Goal: Information Seeking & Learning: Learn about a topic

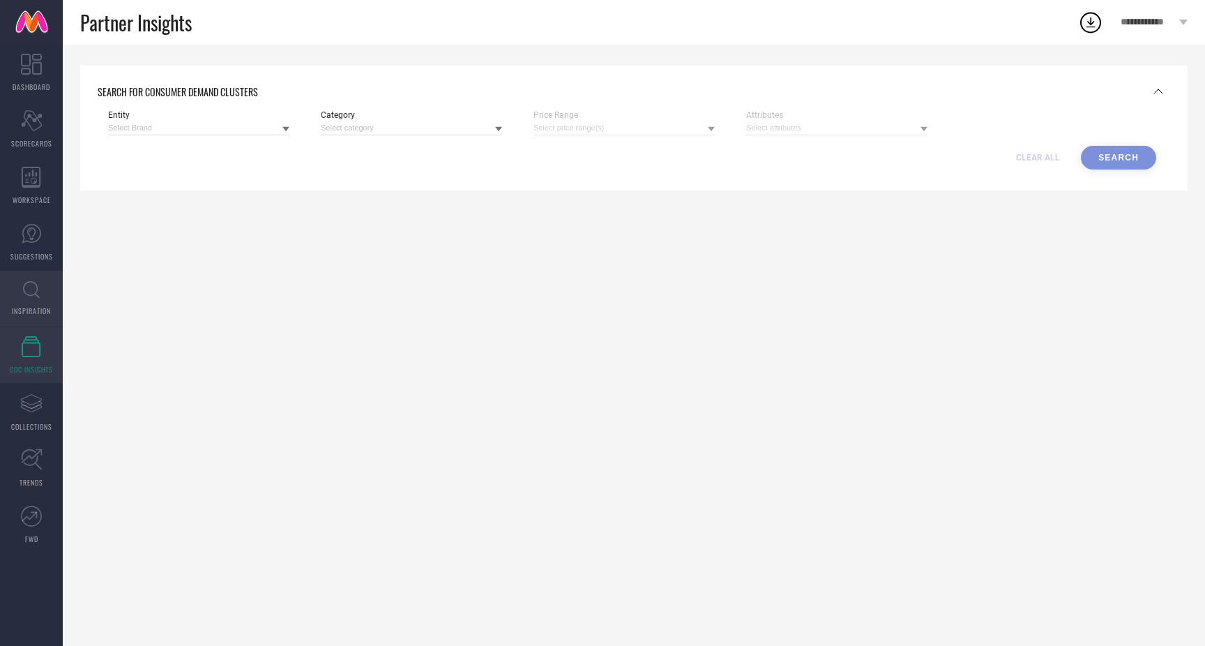
click at [31, 297] on icon at bounding box center [31, 289] width 17 height 17
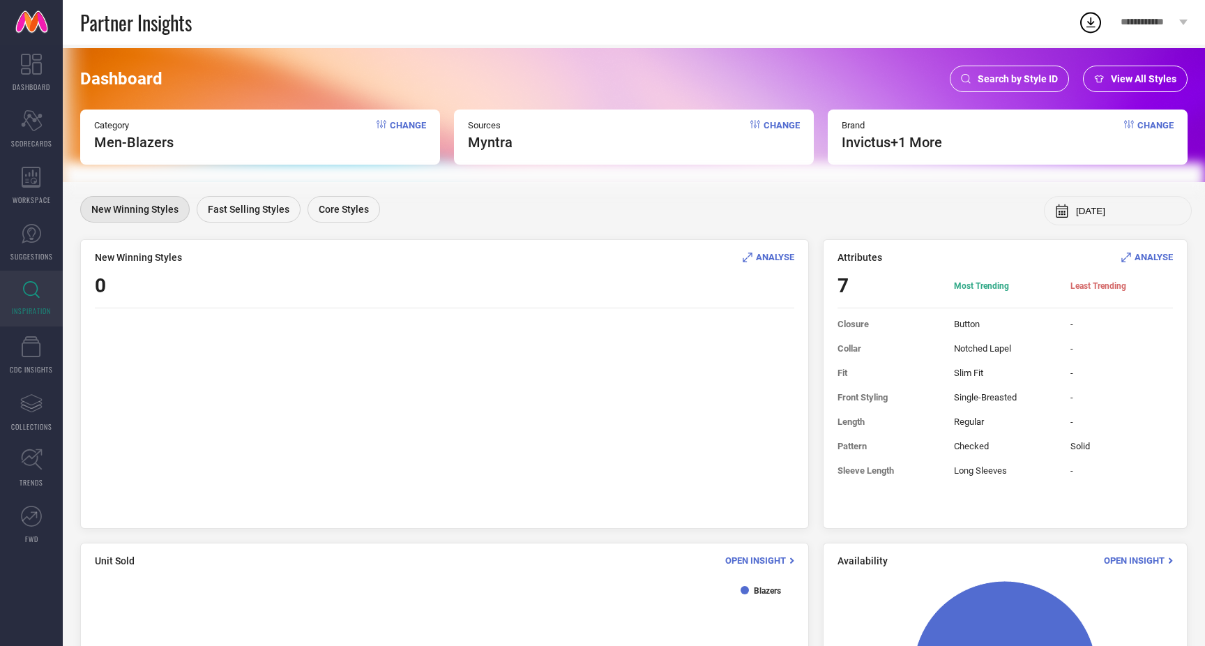
click at [1039, 78] on span "Search by Style ID" at bounding box center [1018, 78] width 80 height 11
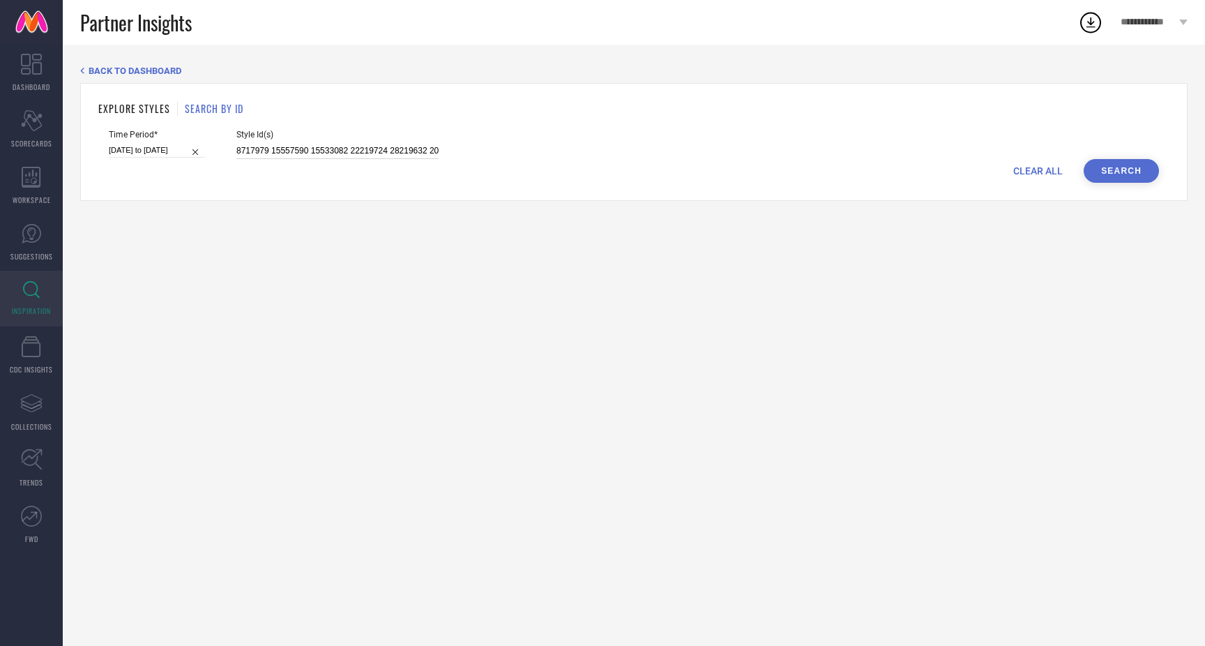
click at [317, 155] on input "8717979 15557590 15533082 22219724 28219632 20421124 17091614 23667036 10863018…" at bounding box center [337, 151] width 202 height 16
paste input "31451602"
paste input "31332400"
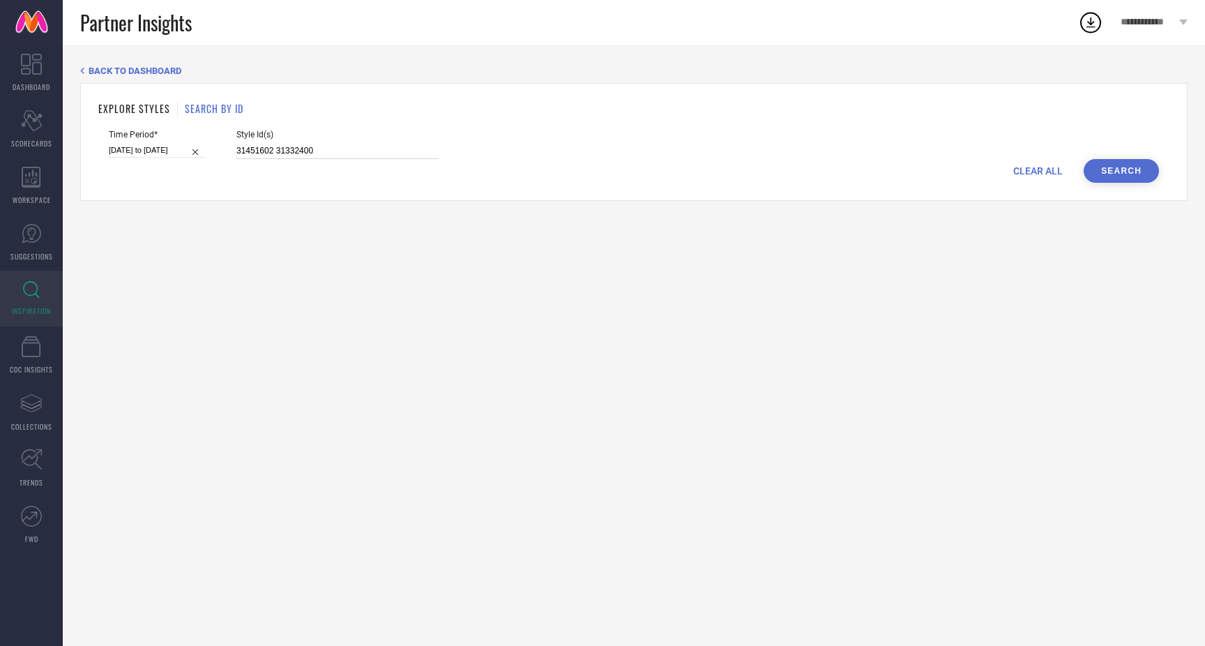
paste input "31332516"
paste input "31605889"
paste input "31332426"
type input "31451602 31332400 31332516 31605889 31332426"
click at [149, 154] on input "27-07-2025 to 10-08-2025" at bounding box center [157, 150] width 96 height 15
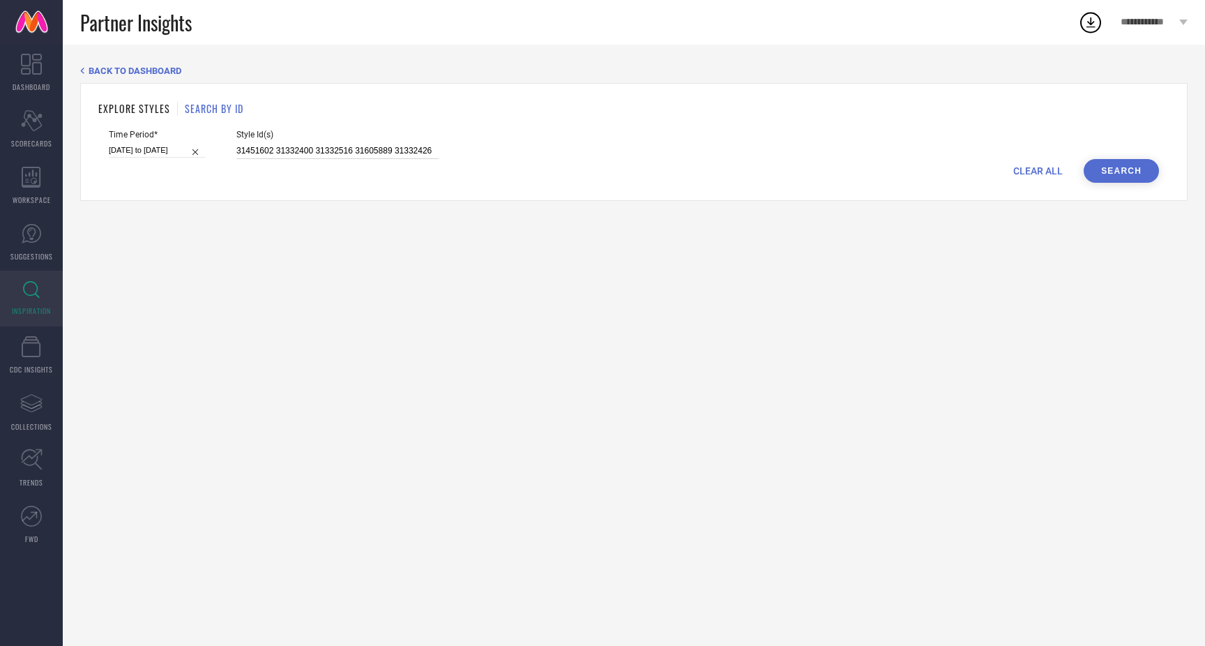
select select "6"
select select "2025"
select select "7"
select select "2025"
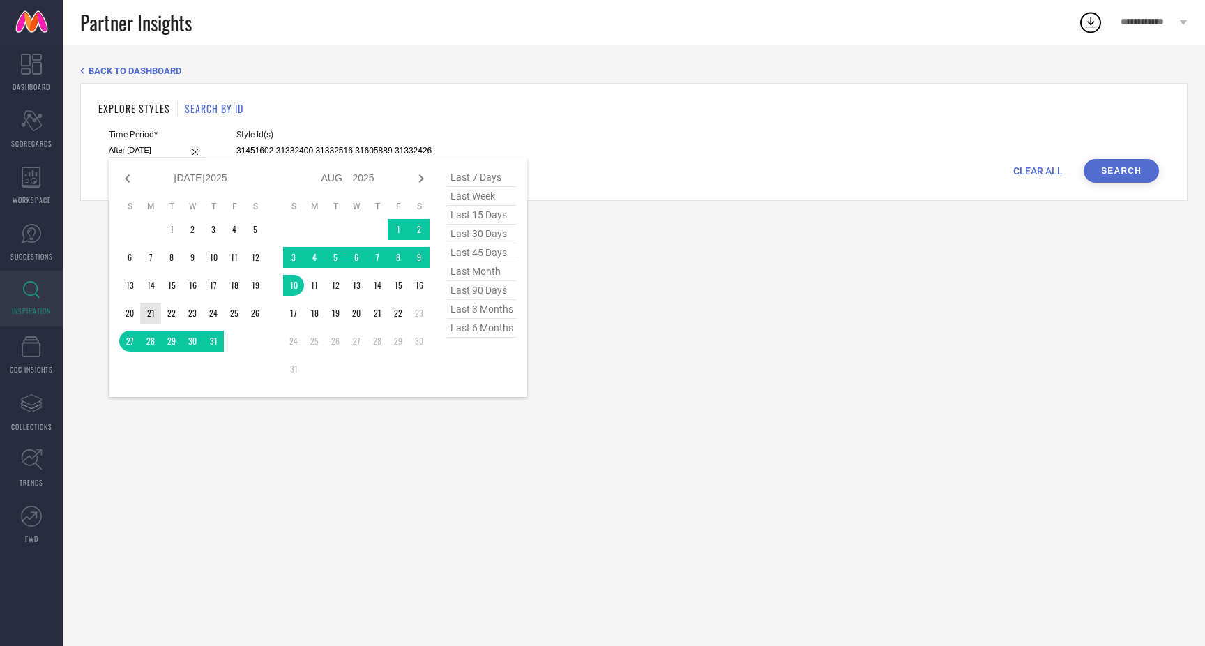
click at [153, 315] on td "21" at bounding box center [150, 313] width 21 height 21
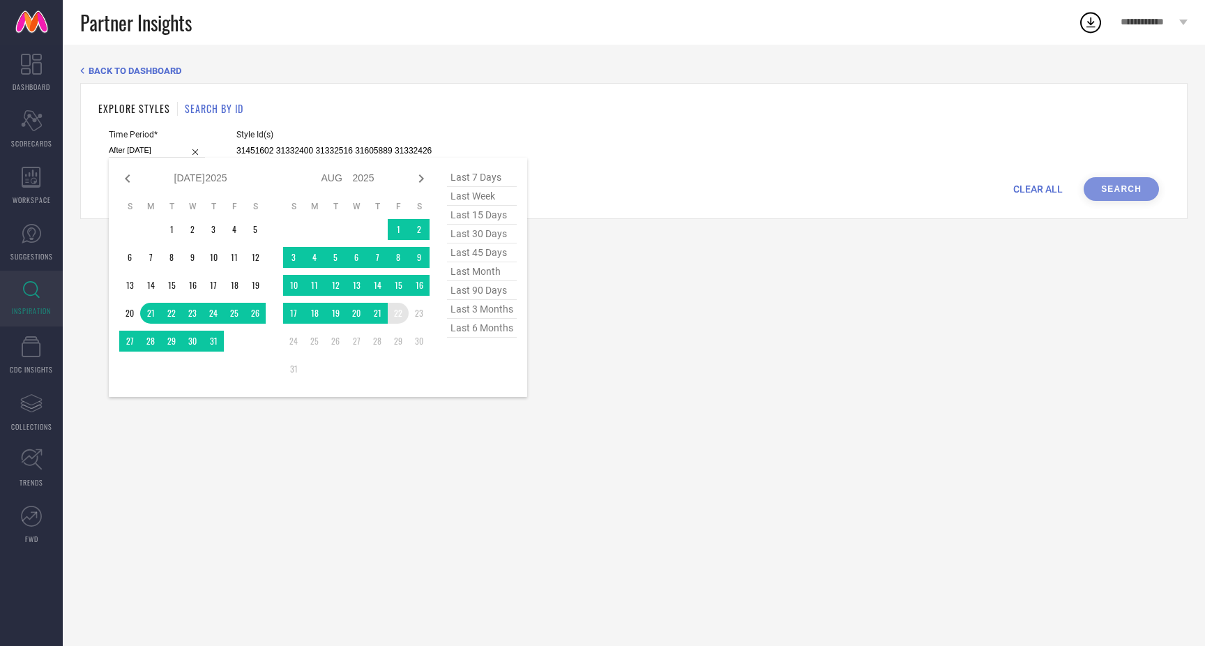
type input "[DATE] to [DATE]"
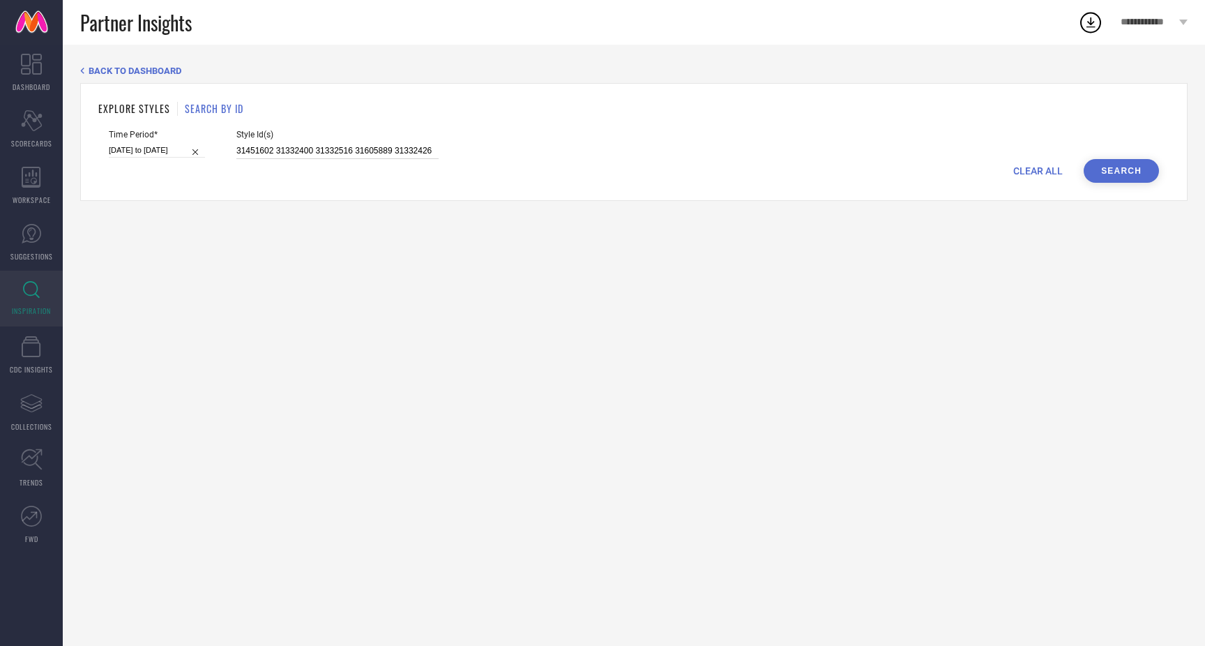
type input "31451602 31332400 31332516 31605889 31332426"
click at [1130, 169] on button "Search" at bounding box center [1121, 171] width 75 height 24
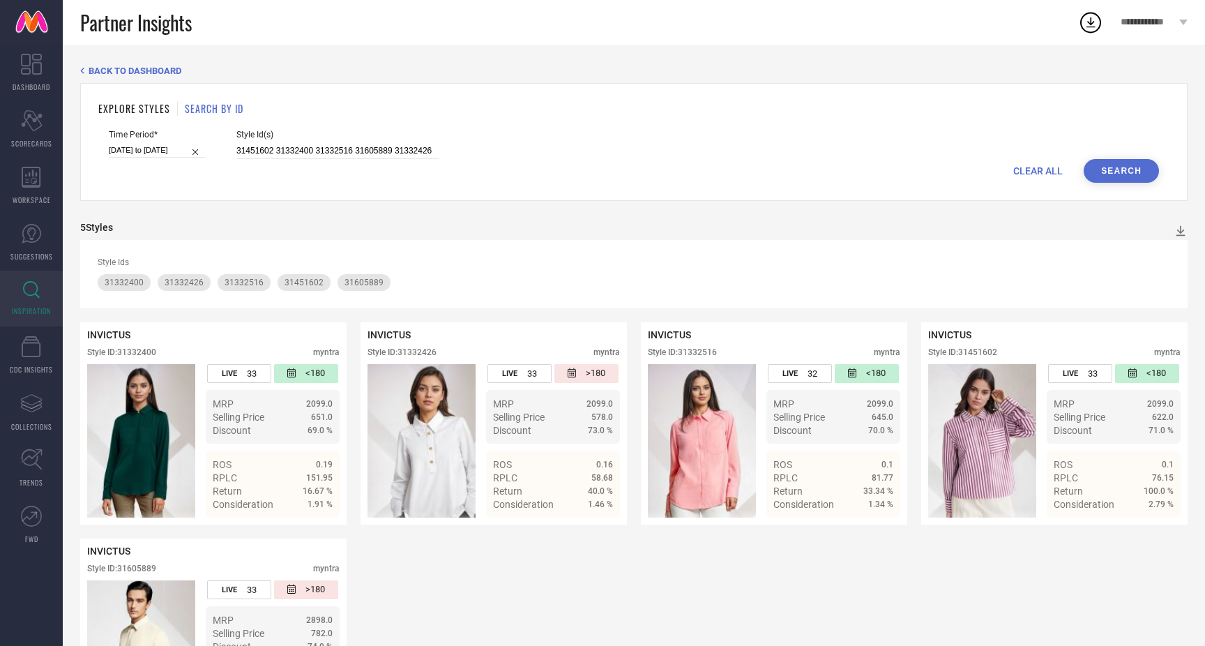
scroll to position [116, 0]
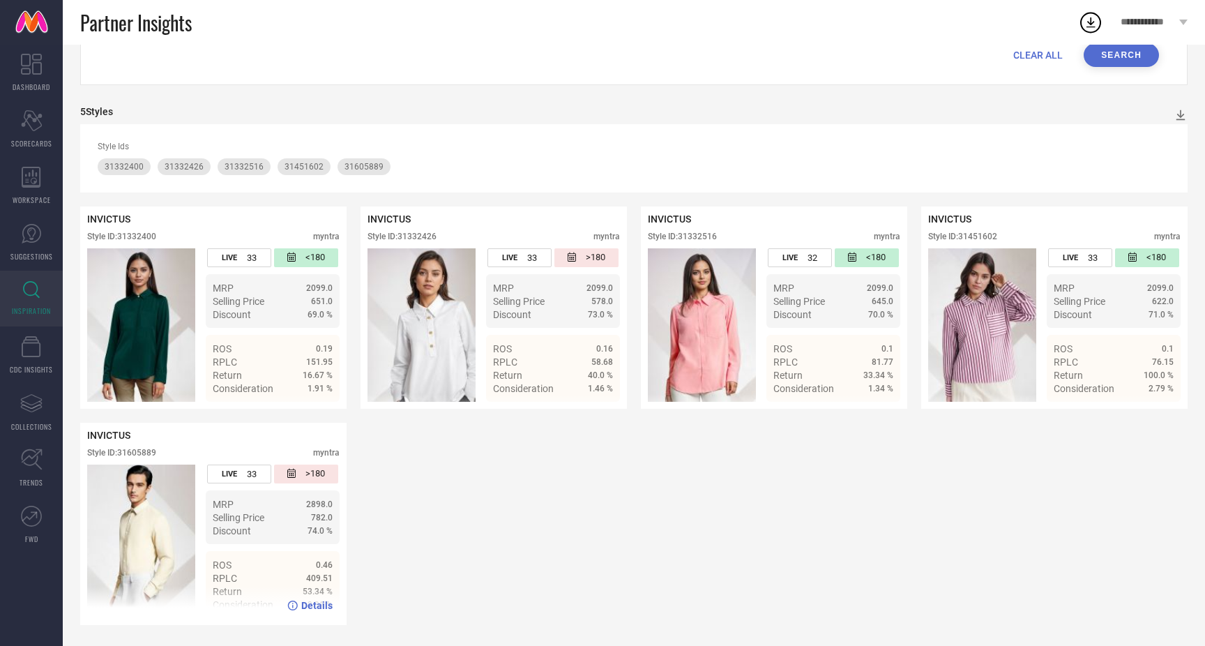
click at [315, 604] on span "Details" at bounding box center [316, 605] width 31 height 11
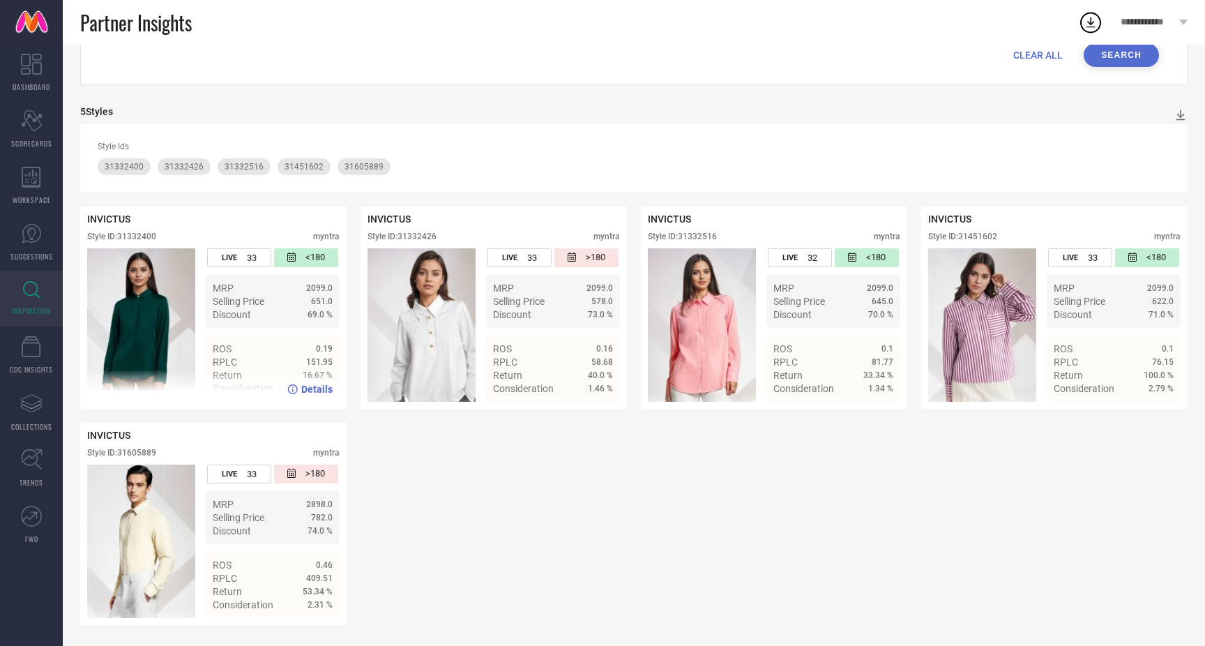
click at [310, 393] on span "Details" at bounding box center [316, 389] width 31 height 11
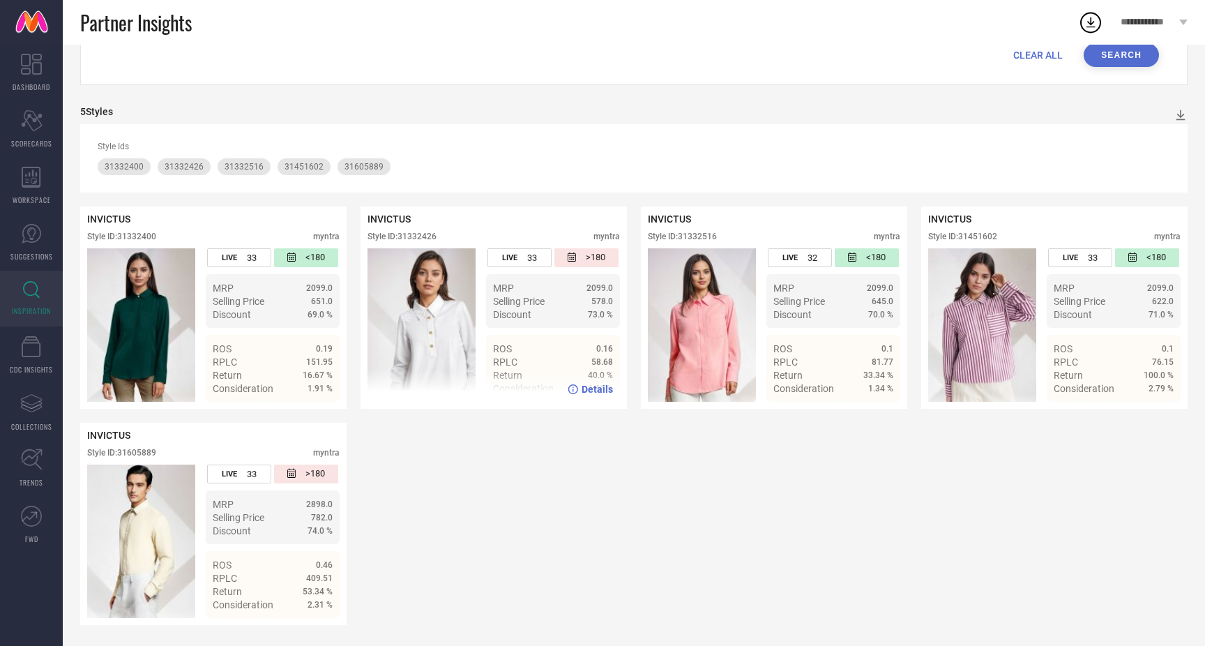
click at [582, 384] on div "Details" at bounding box center [590, 389] width 45 height 11
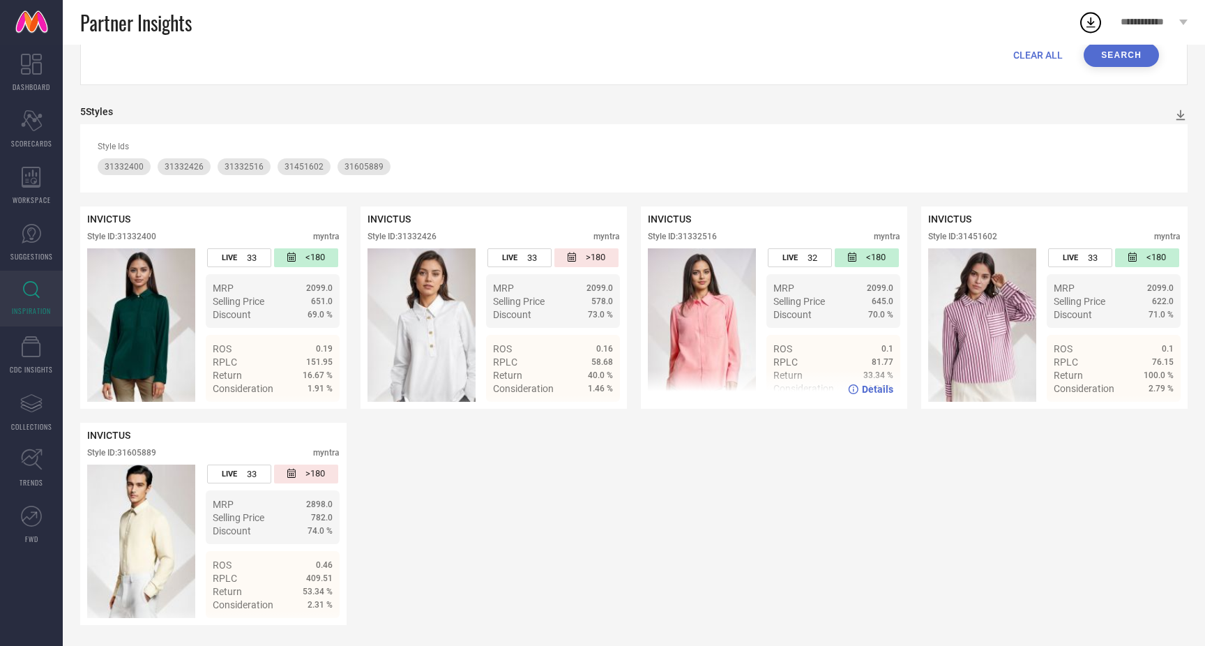
click at [867, 387] on span "Details" at bounding box center [877, 389] width 31 height 11
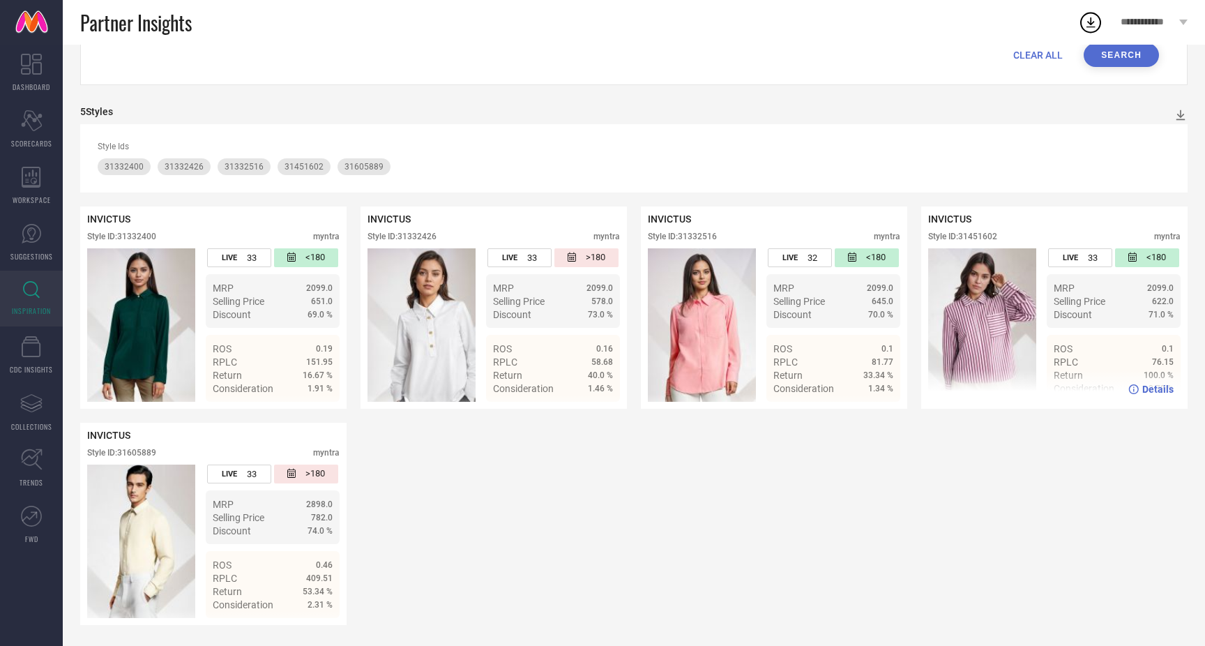
click at [1142, 387] on div "Details" at bounding box center [1150, 389] width 45 height 11
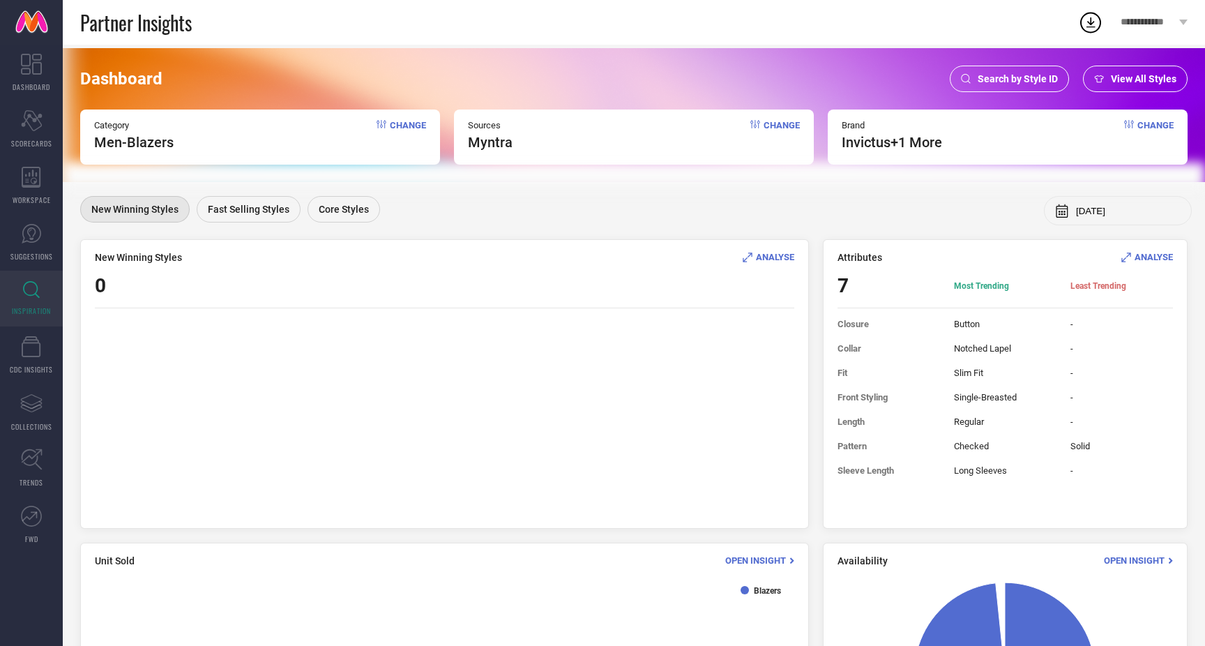
click at [1050, 76] on span "Search by Style ID" at bounding box center [1018, 78] width 80 height 11
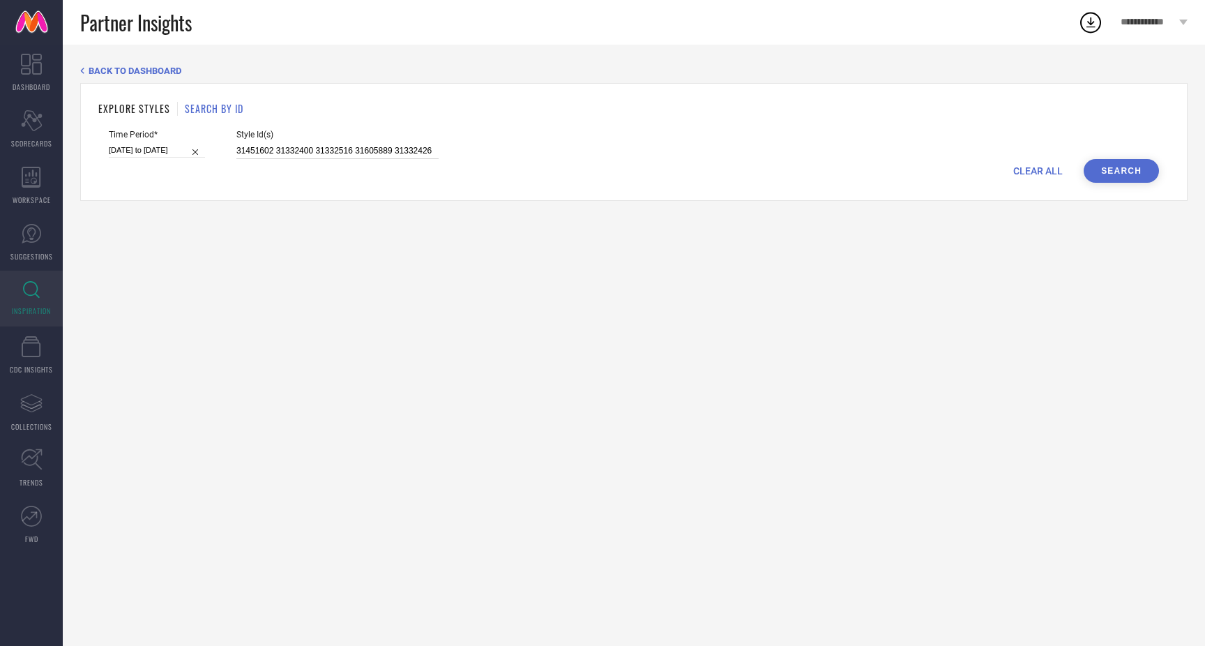
click at [416, 151] on input "31451602 31332400 31332516 31605889 31332426" at bounding box center [337, 151] width 202 height 16
paste input "31828814"
type input "31451602 31332400 31332516 31605889 31332426 31828814"
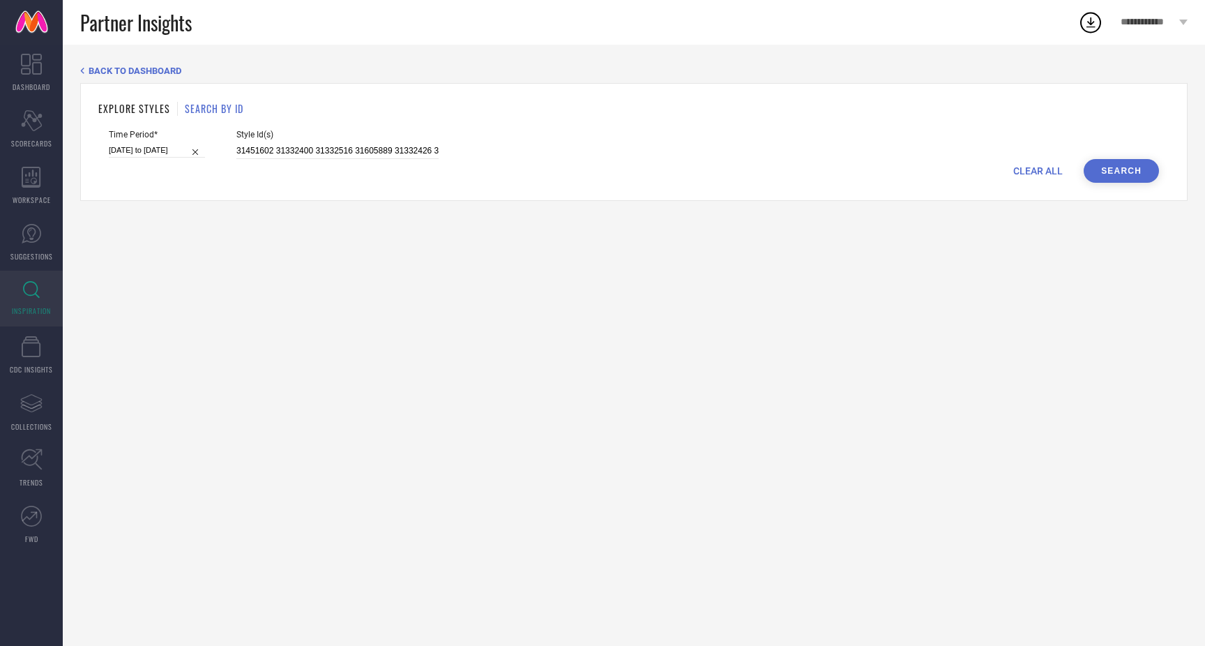
click at [1130, 167] on button "Search" at bounding box center [1121, 171] width 75 height 24
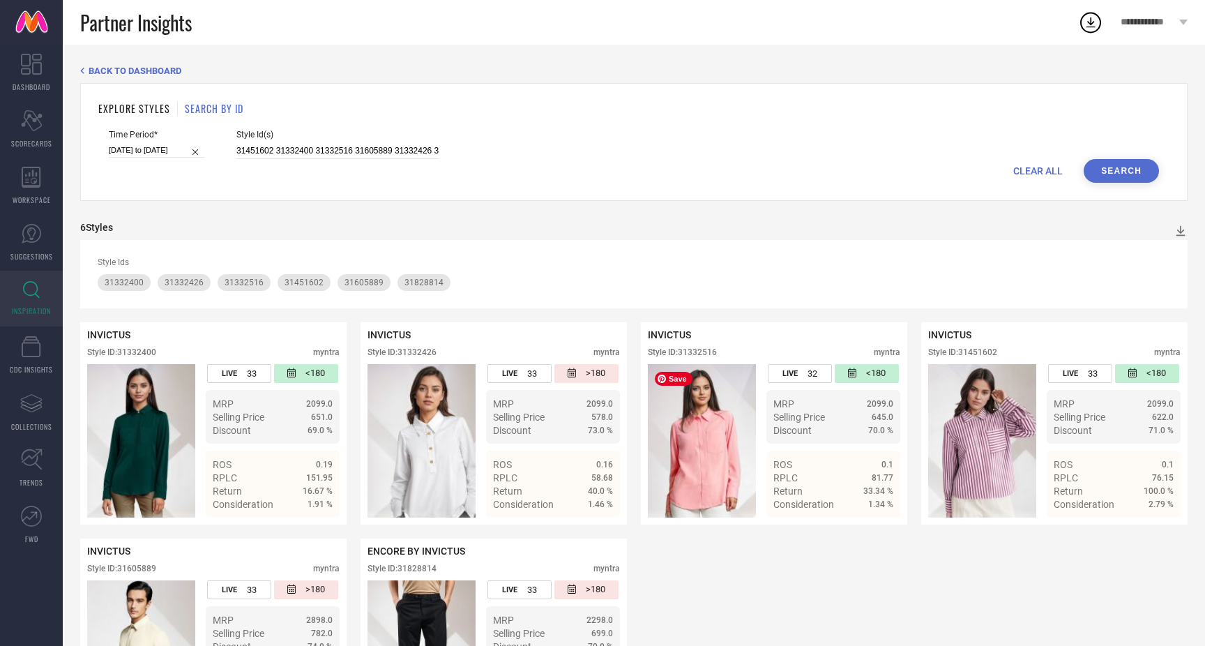
scroll to position [116, 0]
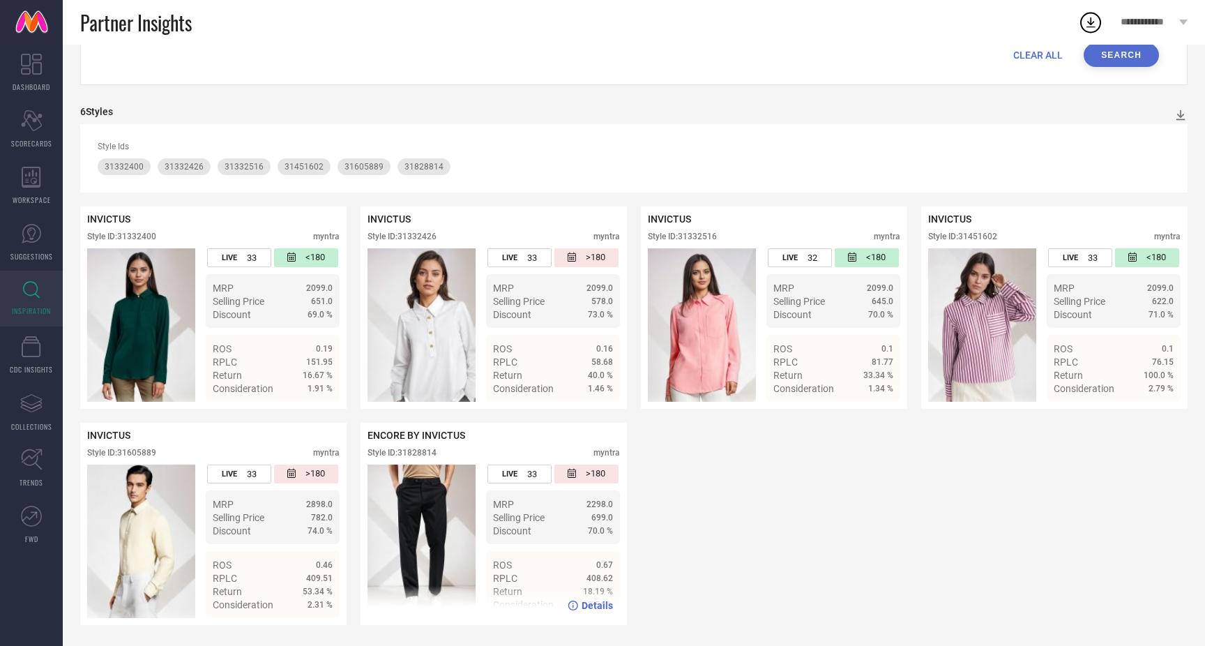
click at [593, 605] on span "Details" at bounding box center [597, 605] width 31 height 11
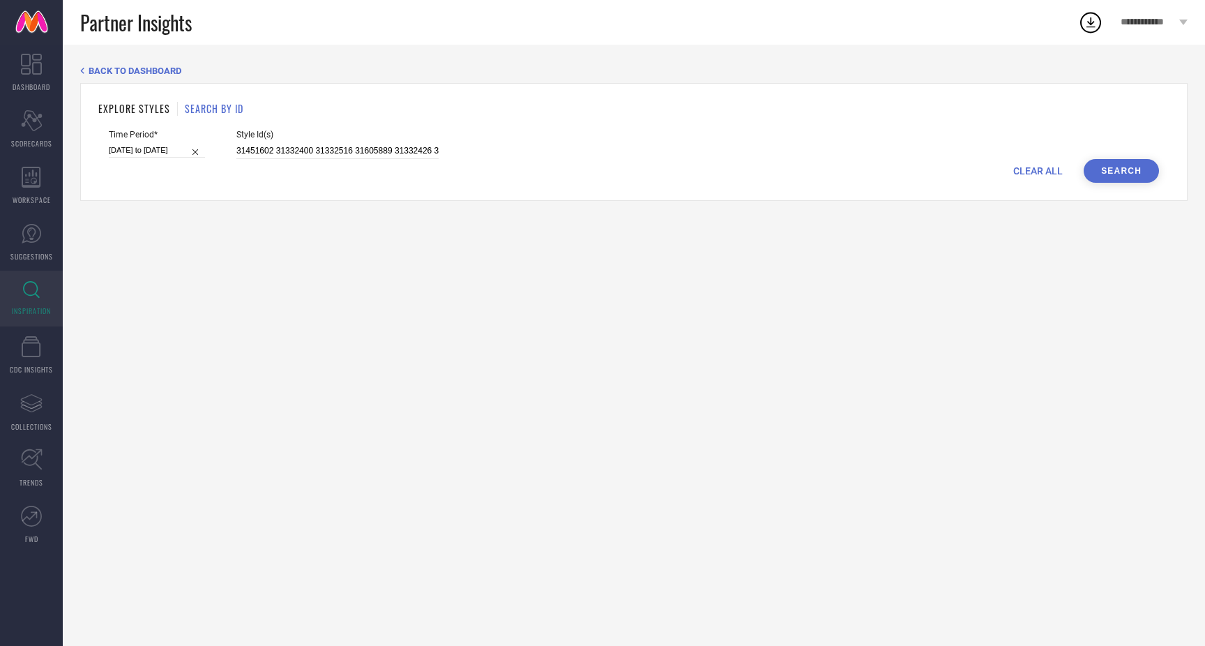
click at [189, 107] on h1 "SEARCH BY ID" at bounding box center [214, 108] width 59 height 15
click at [24, 294] on icon at bounding box center [31, 289] width 17 height 17
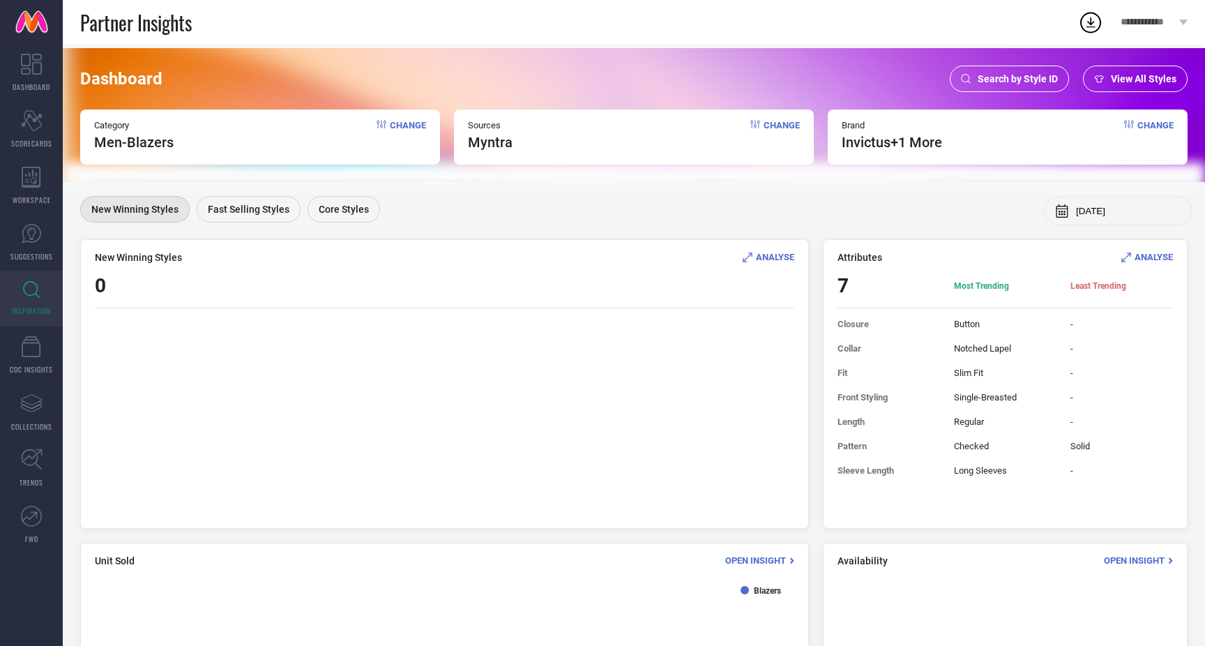
click at [413, 127] on span "Change" at bounding box center [408, 135] width 36 height 31
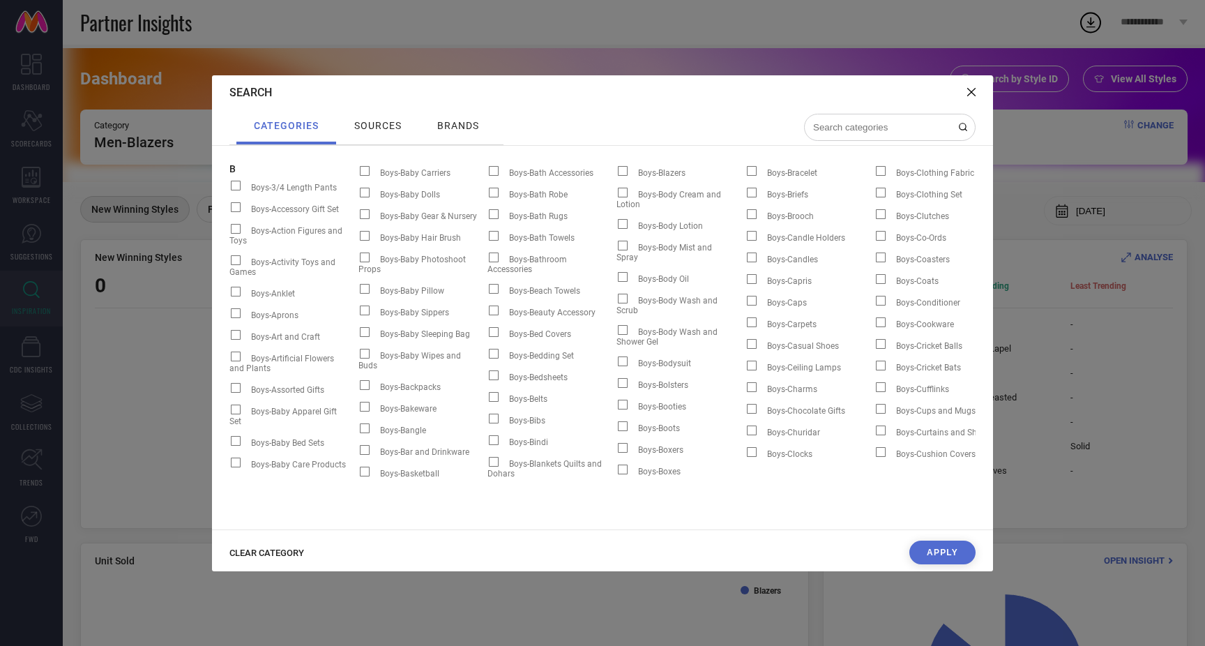
click at [882, 128] on input at bounding box center [881, 127] width 139 height 12
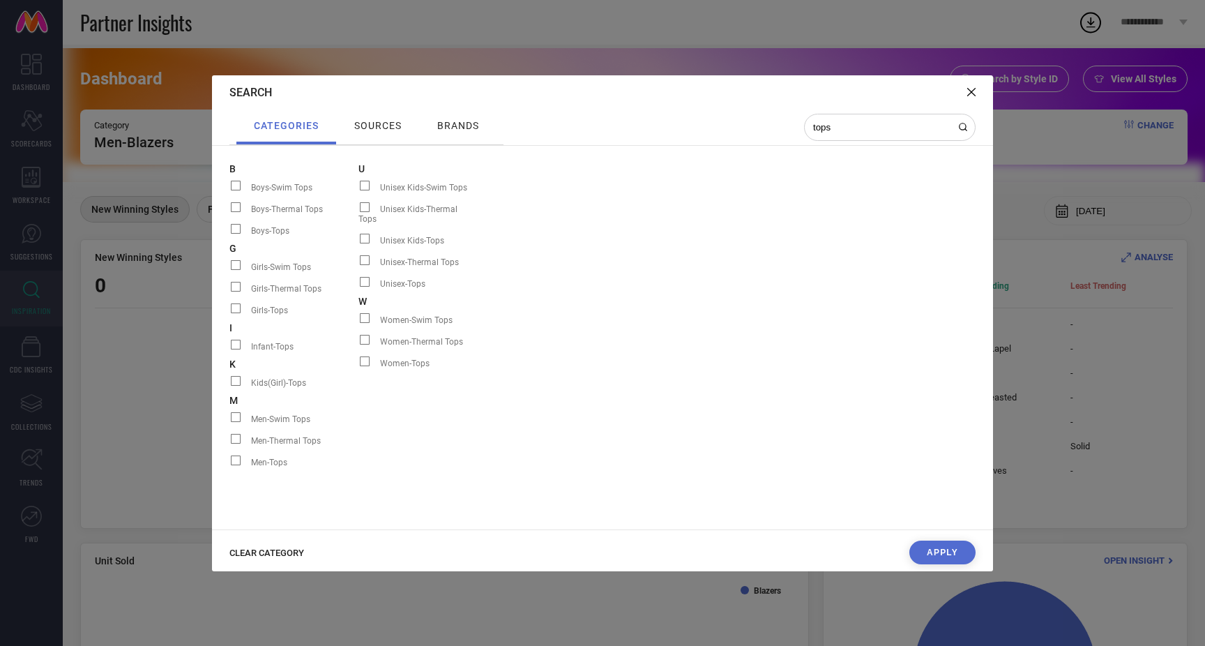
click at [254, 547] on div "CLEAR CATEGORY" at bounding box center [273, 551] width 89 height 13
click at [255, 553] on span "CLEAR CATEGORY" at bounding box center [266, 552] width 75 height 10
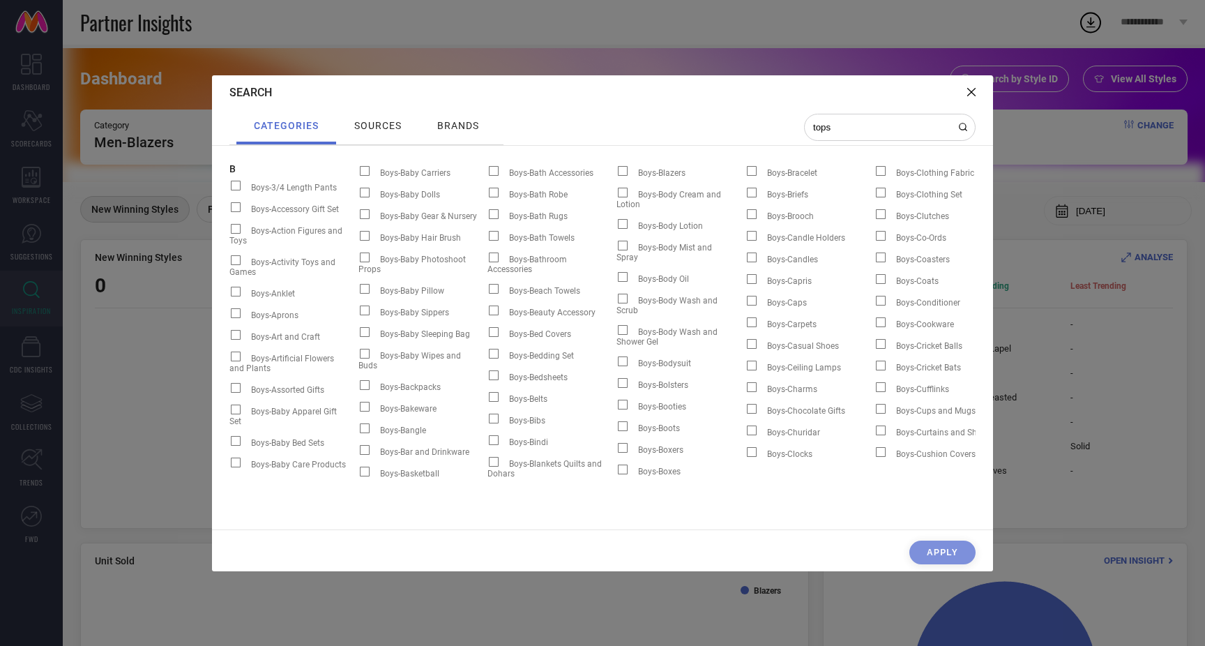
click at [881, 126] on input "tops" at bounding box center [881, 127] width 139 height 12
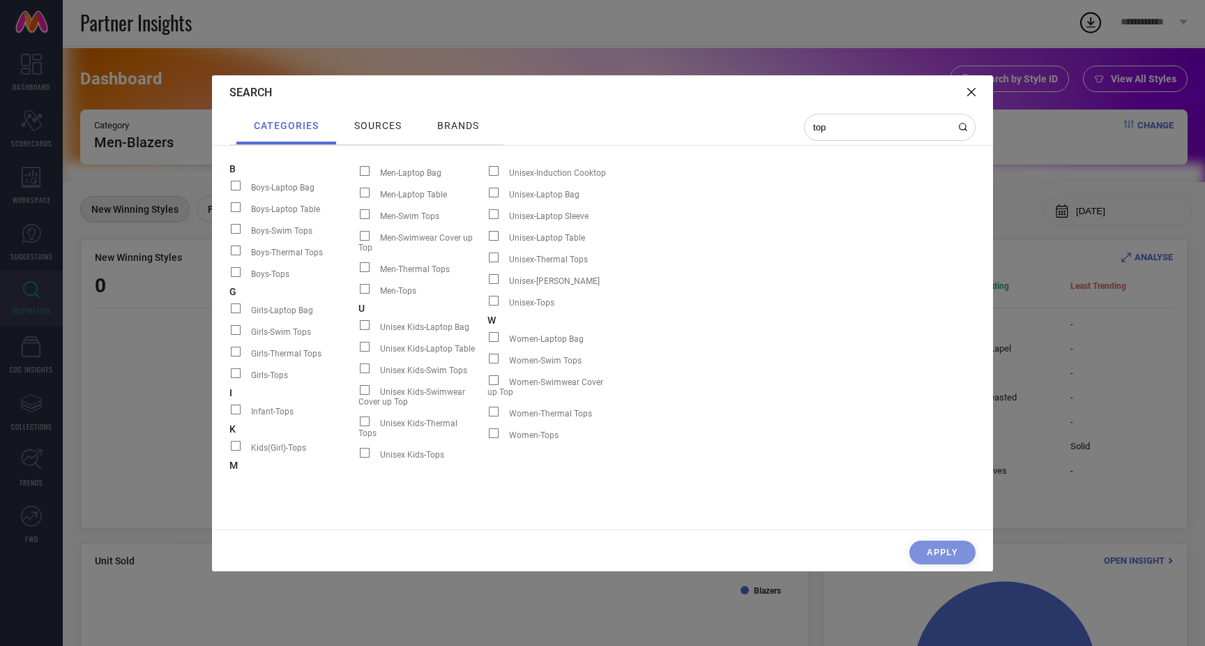
type input "top"
click at [494, 428] on span at bounding box center [494, 433] width 10 height 10
click at [488, 438] on input "Women-Tops" at bounding box center [488, 438] width 0 height 0
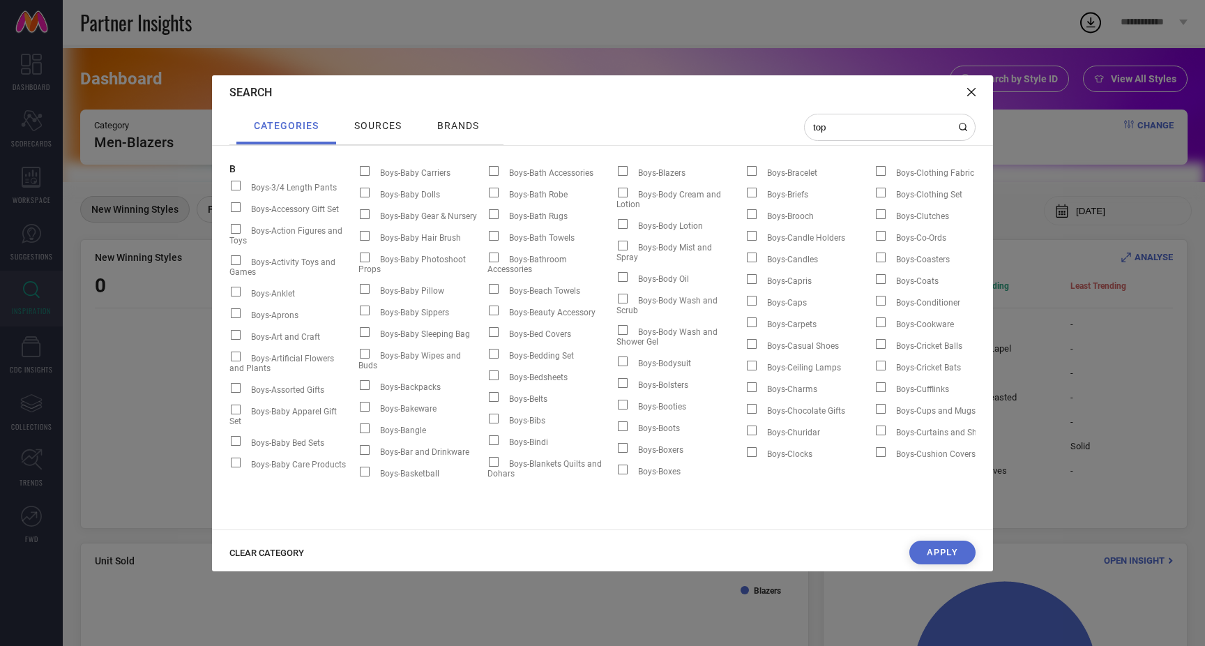
click at [382, 125] on span "sources" at bounding box center [377, 125] width 47 height 11
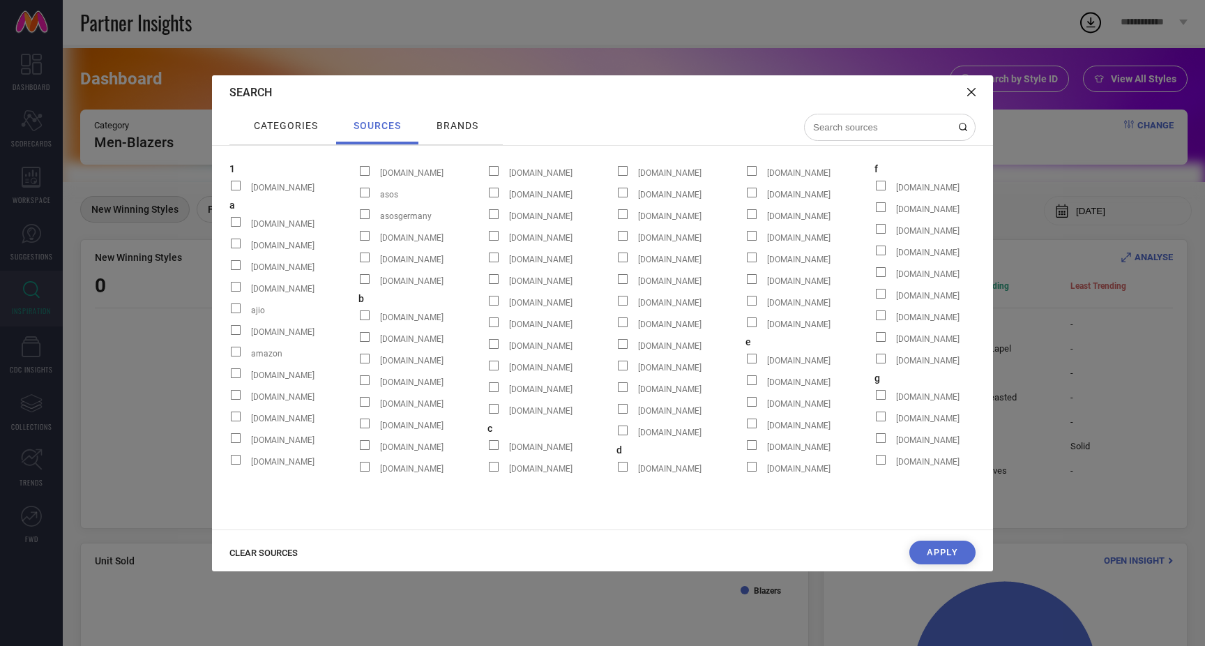
click at [447, 117] on div "brands" at bounding box center [457, 125] width 49 height 18
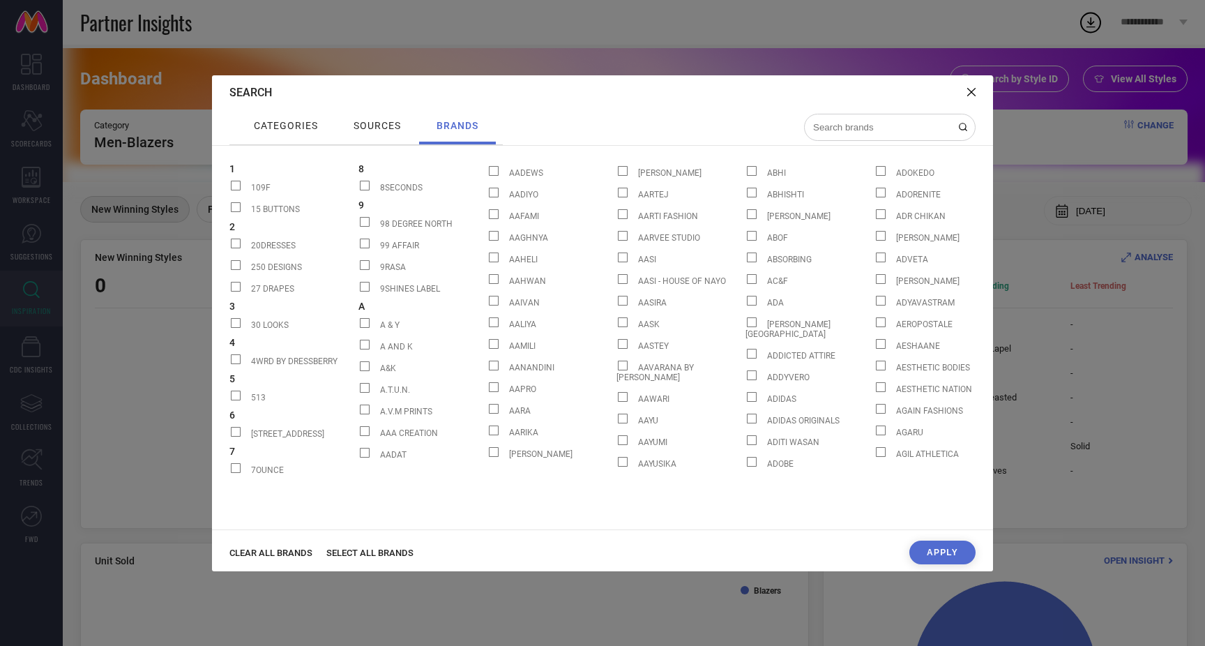
click at [292, 554] on span "CLEAR ALL BRANDS" at bounding box center [270, 552] width 83 height 10
click at [830, 128] on input at bounding box center [881, 127] width 139 height 12
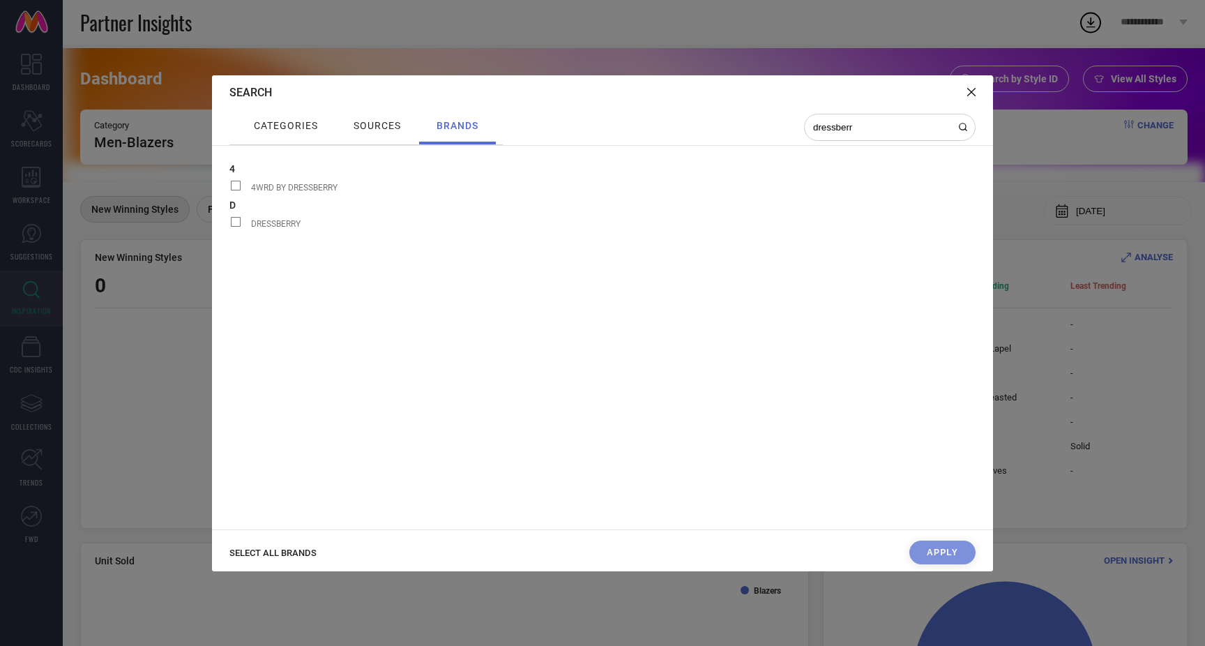
type input "dressberr"
click at [236, 188] on span at bounding box center [236, 186] width 10 height 10
click at [229, 190] on input "4WRD BY DRESSBERRY" at bounding box center [229, 190] width 0 height 0
click at [235, 220] on span at bounding box center [236, 222] width 10 height 10
click at [229, 227] on input "DRESSBERRY" at bounding box center [229, 227] width 0 height 0
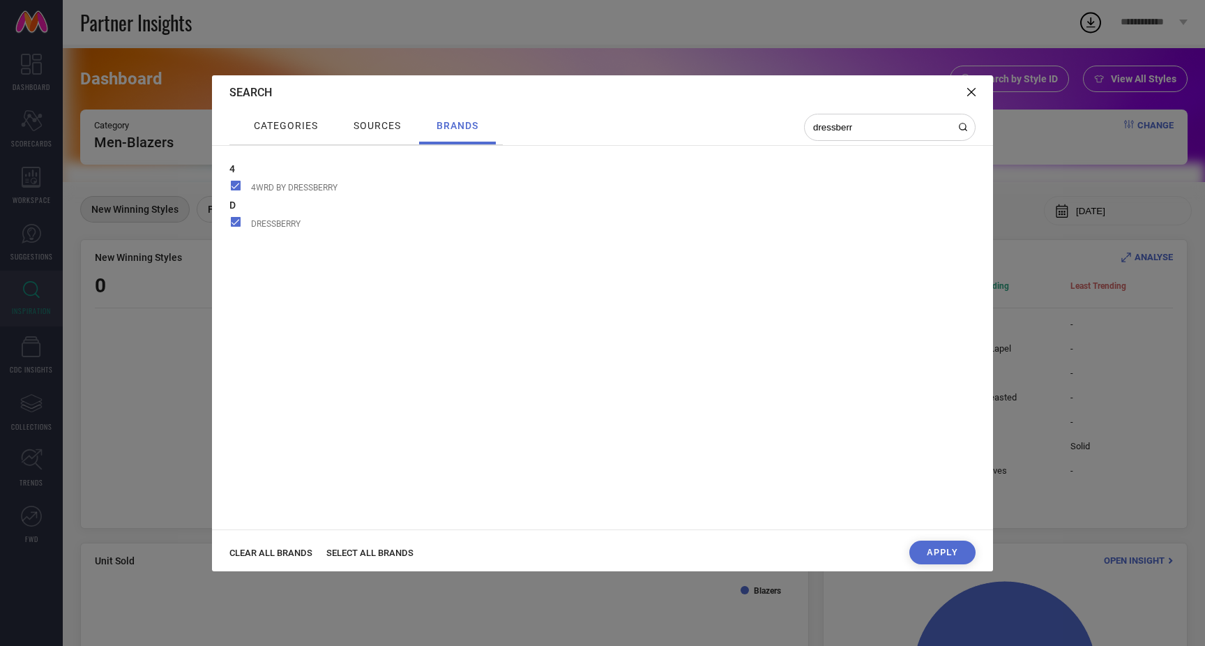
click at [235, 184] on span at bounding box center [236, 186] width 10 height 10
click at [229, 190] on input "4WRD BY DRESSBERRY" at bounding box center [229, 190] width 0 height 0
click at [935, 549] on button "Apply" at bounding box center [942, 553] width 66 height 24
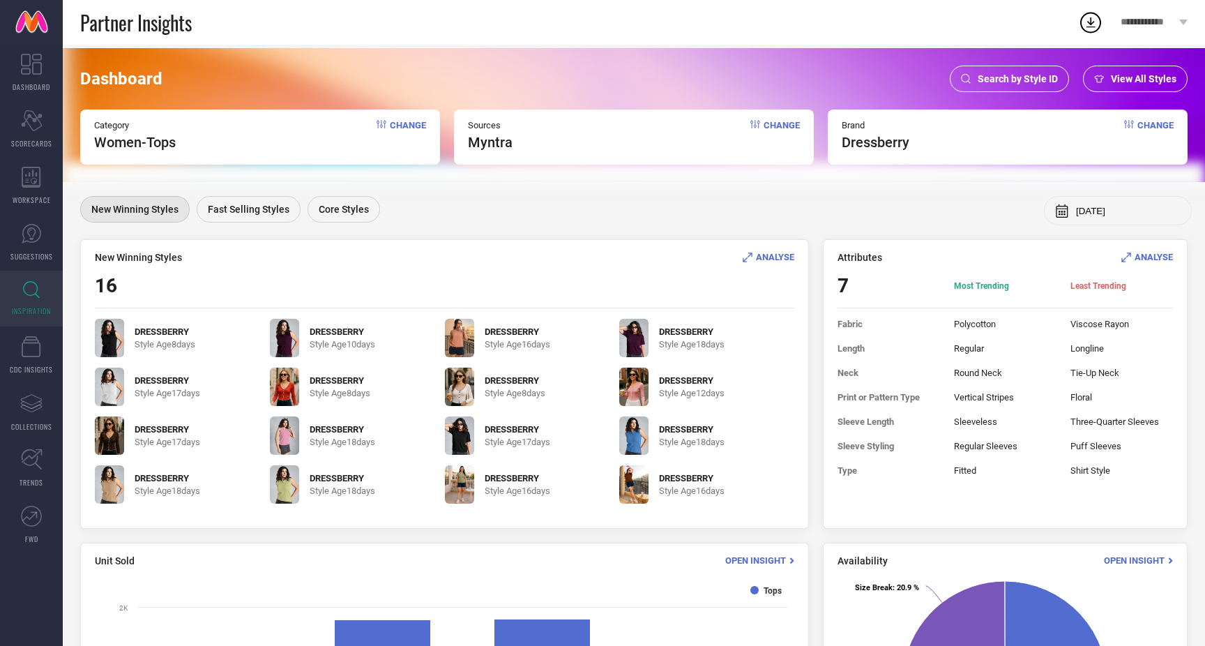
click at [264, 202] on div "Fast Selling Styles" at bounding box center [249, 209] width 104 height 27
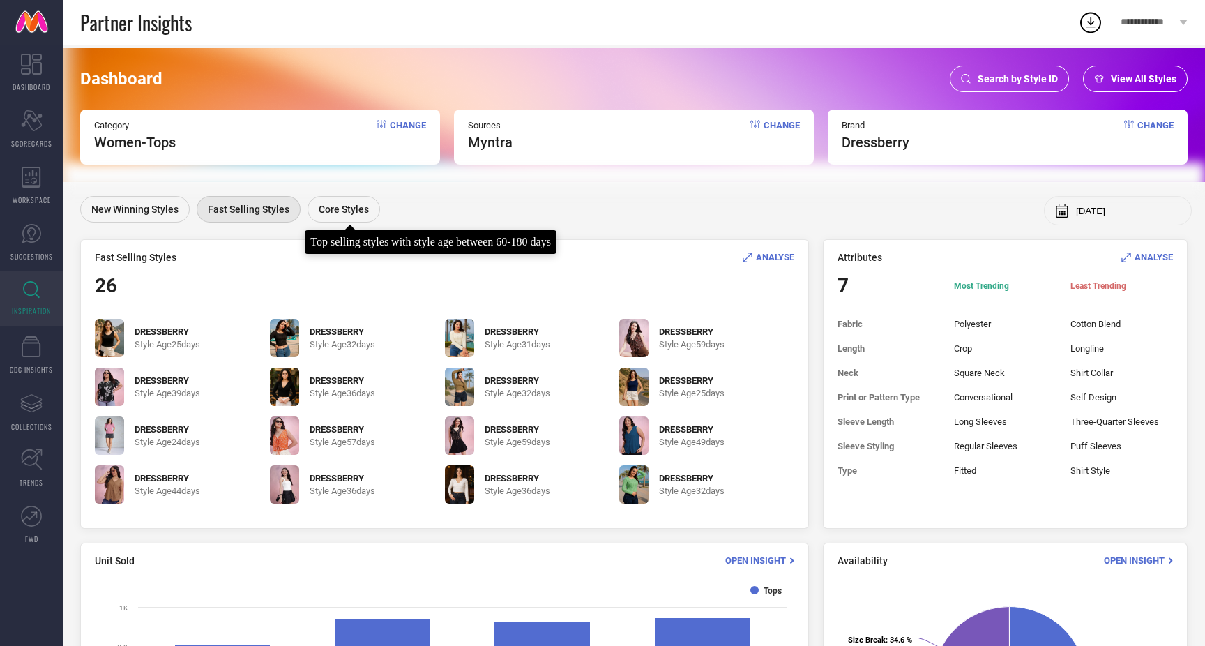
click at [356, 204] on span "Core Styles" at bounding box center [344, 209] width 50 height 11
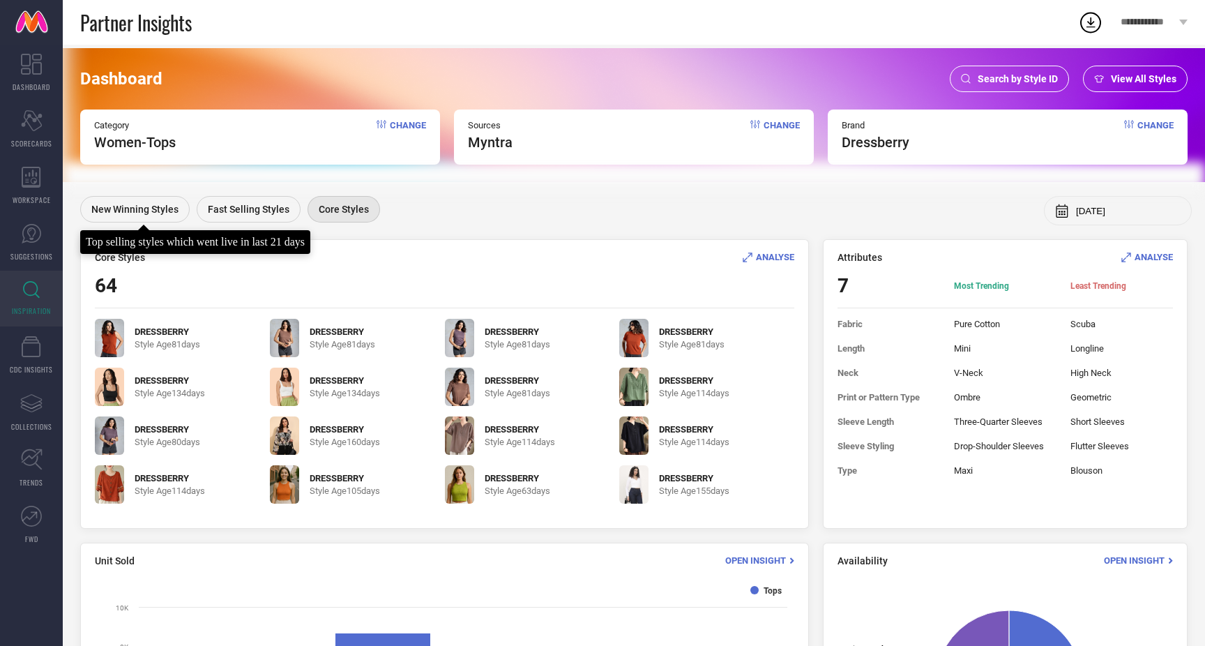
click at [122, 202] on div "New Winning Styles" at bounding box center [134, 209] width 109 height 27
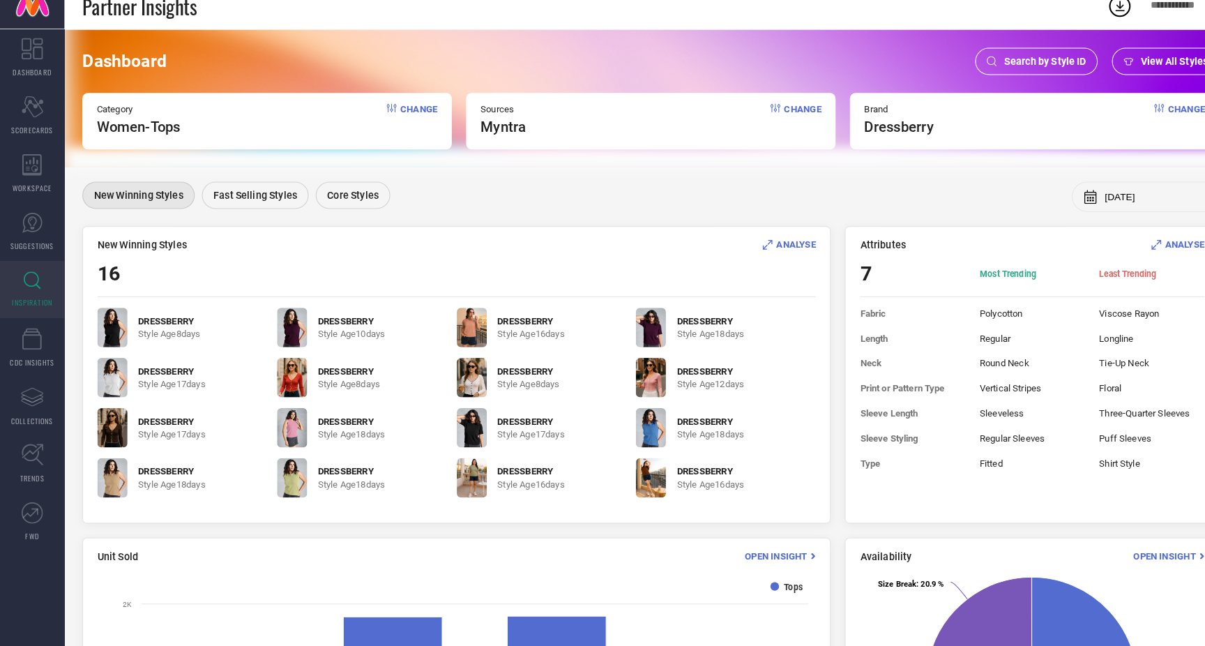
scroll to position [8, 0]
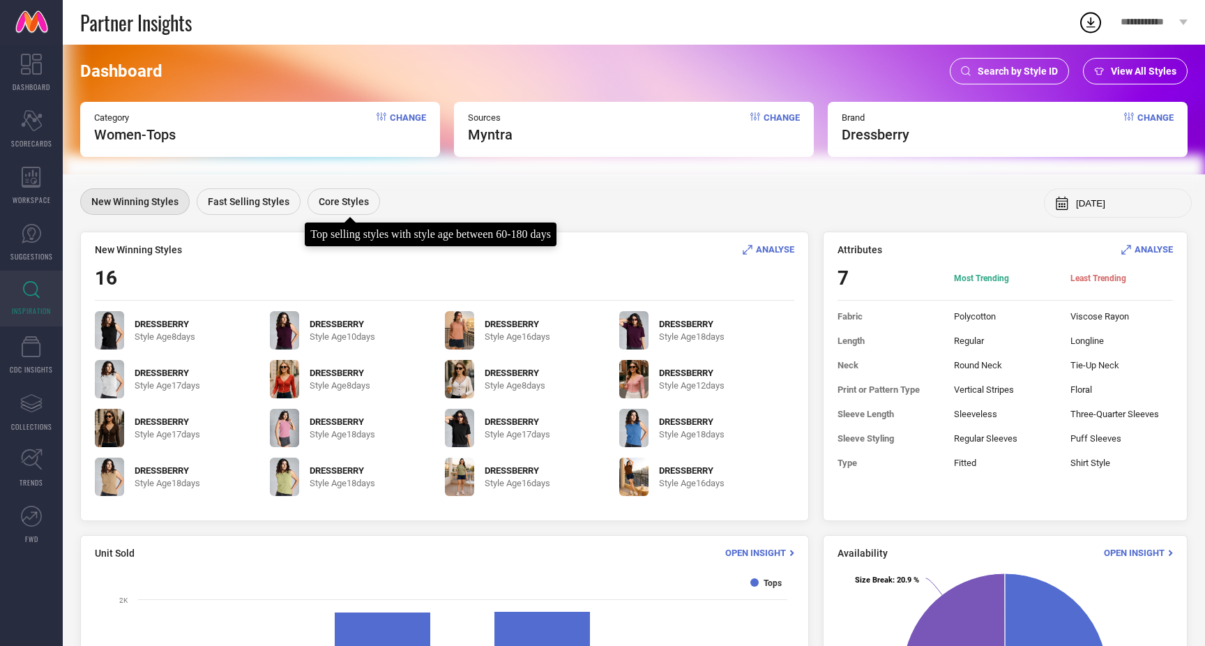
click at [341, 199] on span "Core Styles" at bounding box center [344, 201] width 50 height 11
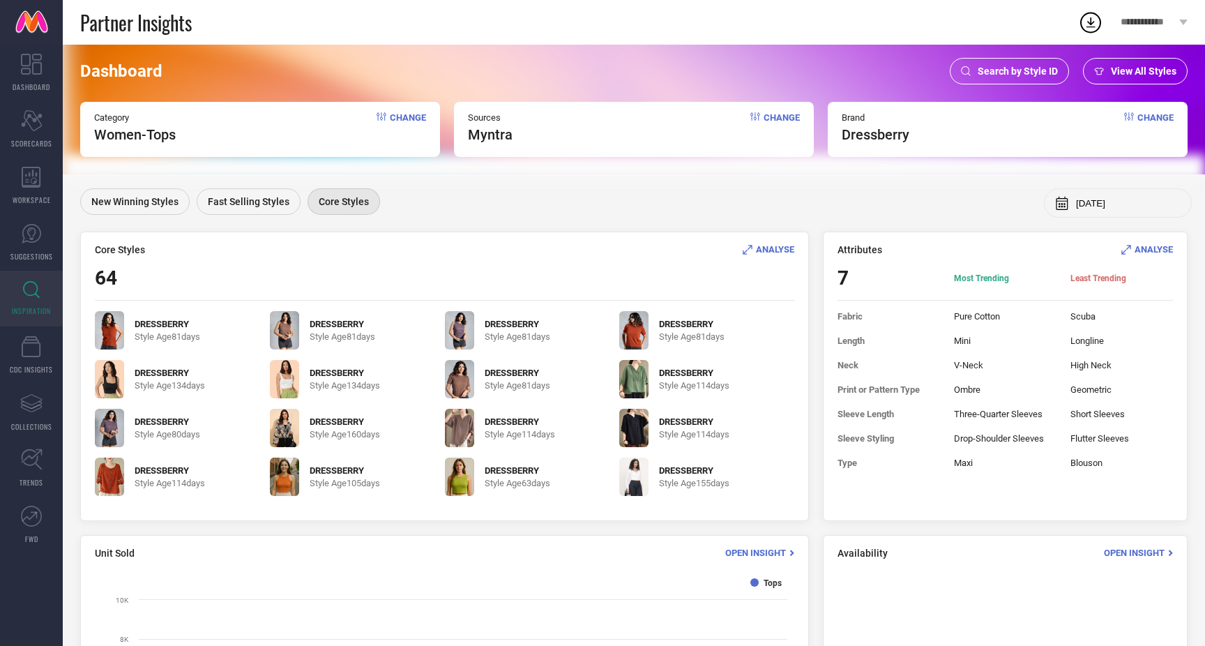
scroll to position [0, 0]
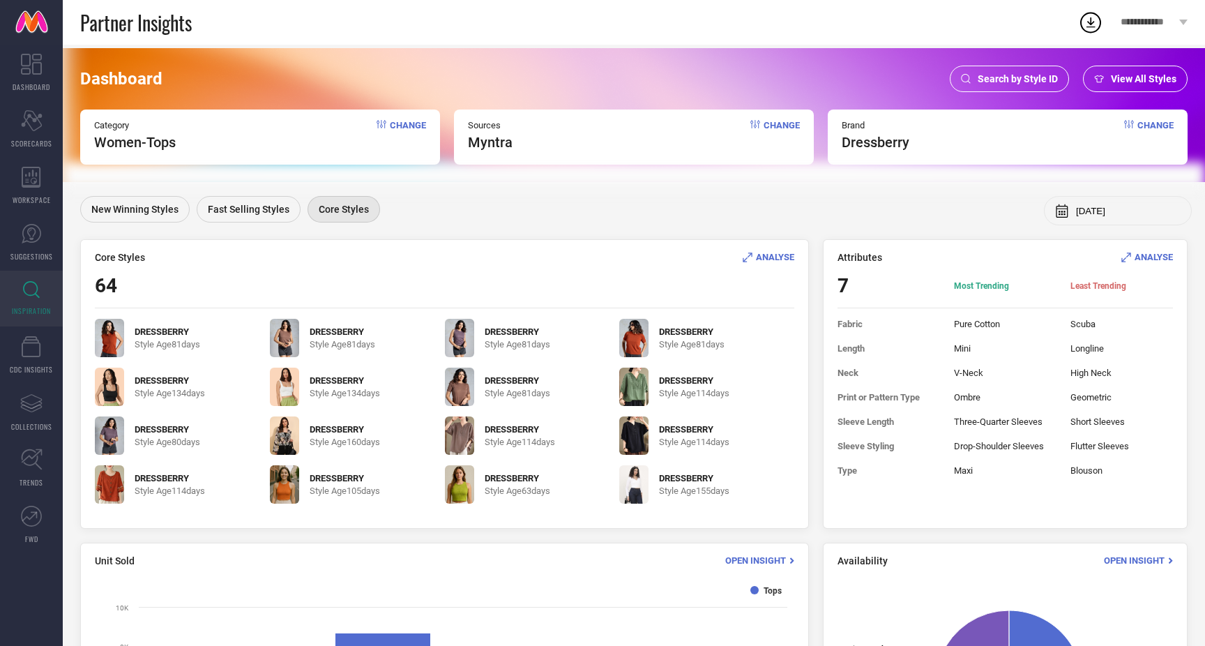
click at [1126, 82] on span "View All Styles" at bounding box center [1144, 78] width 66 height 11
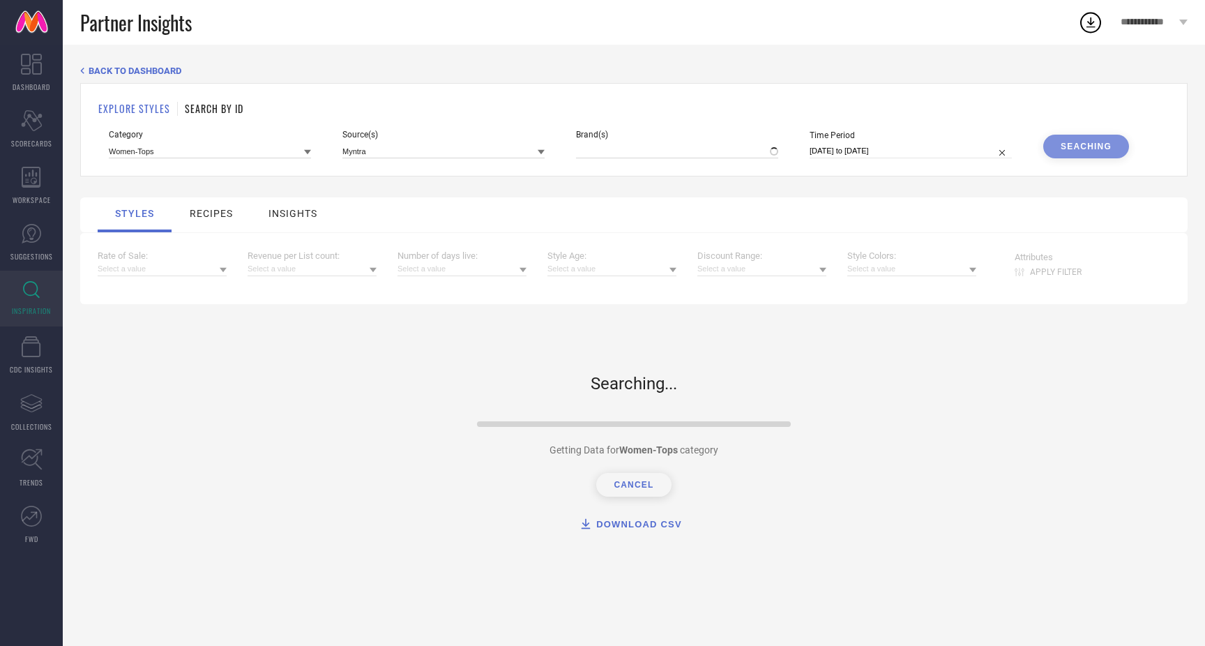
type input "DRESSBERRY"
click at [1073, 146] on div "Seaching" at bounding box center [1086, 147] width 86 height 24
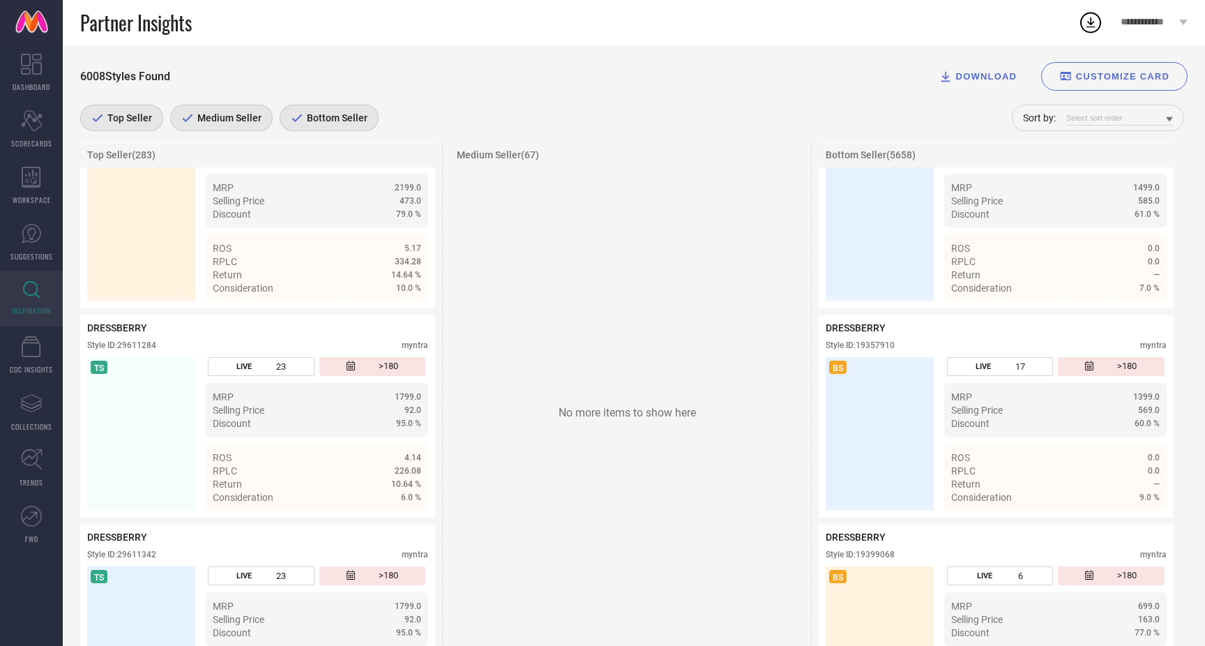
scroll to position [21048, 0]
